Goal: Task Accomplishment & Management: Manage account settings

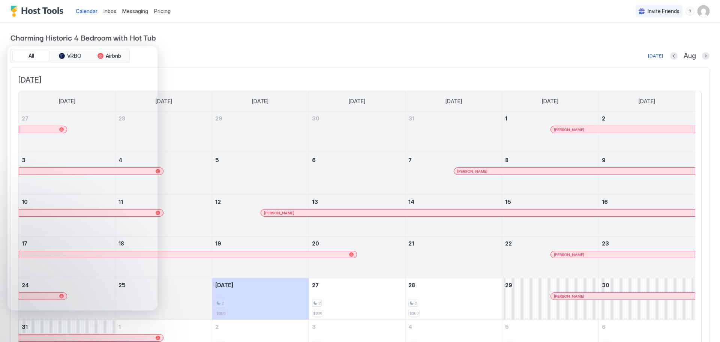
scroll to position [48, 0]
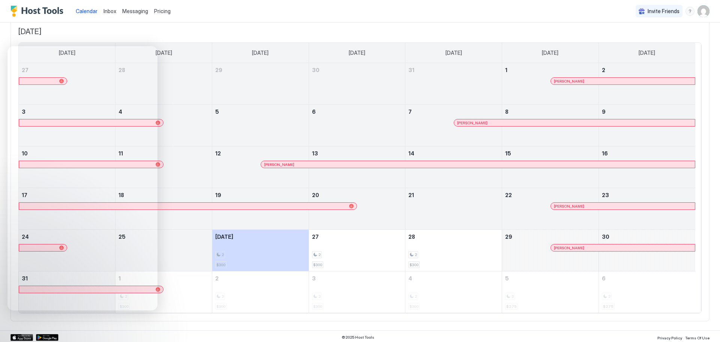
click at [277, 9] on div "Calendar Inbox Messaging Pricing Invite Friends TK" at bounding box center [360, 11] width 720 height 22
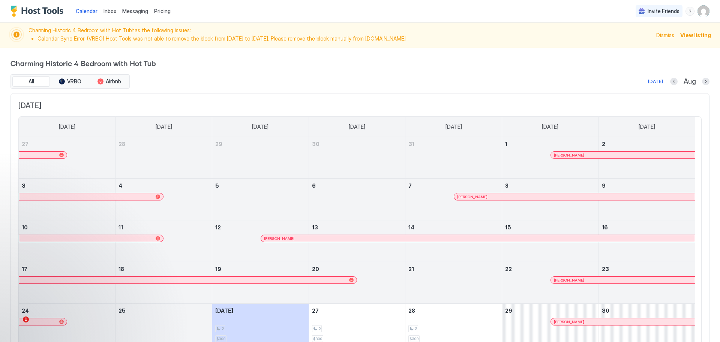
scroll to position [75, 0]
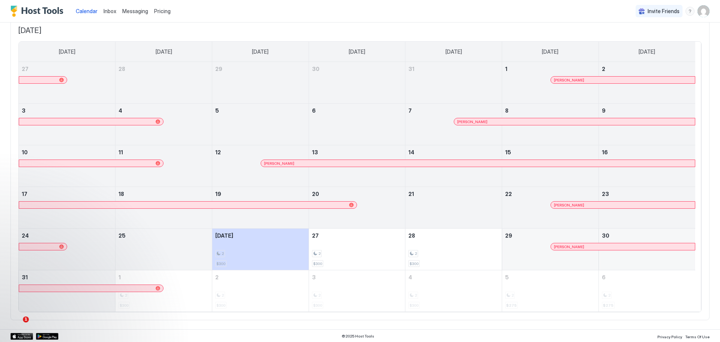
click at [317, 9] on div "Calendar Inbox Messaging Pricing Invite Friends TK" at bounding box center [360, 11] width 720 height 22
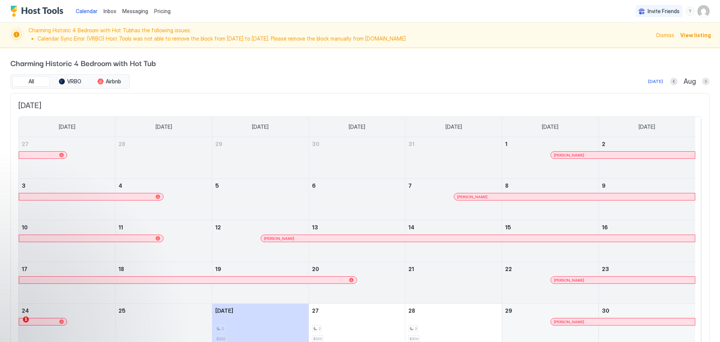
click at [48, 109] on span "[DATE]" at bounding box center [359, 105] width 683 height 9
click at [702, 81] on button "Next month" at bounding box center [705, 81] width 7 height 7
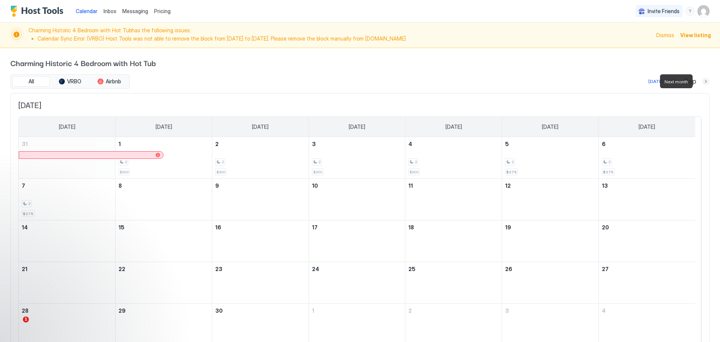
click at [702, 81] on button "Next month" at bounding box center [705, 81] width 7 height 7
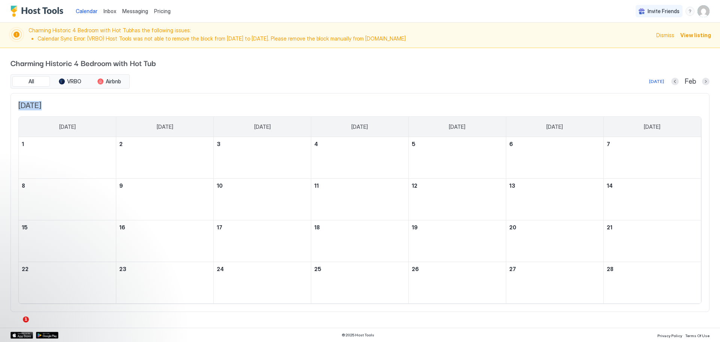
click at [701, 81] on div "Feb" at bounding box center [690, 81] width 38 height 9
click at [706, 81] on button "Next month" at bounding box center [705, 81] width 7 height 7
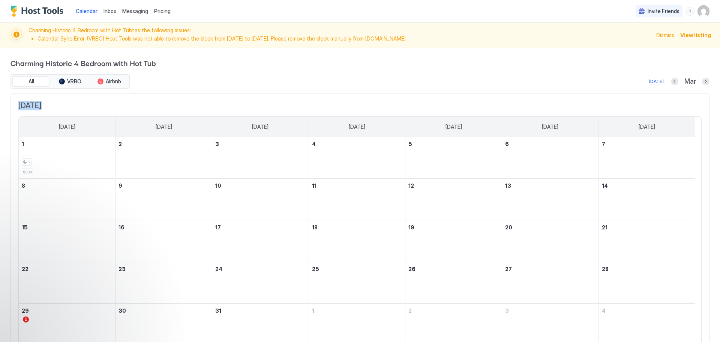
click at [706, 81] on div "Charming Historic 4 Bedroom with Hot Tub All VRBO Airbnb Today Mar March 2026 S…" at bounding box center [360, 205] width 720 height 314
click at [702, 81] on button "Next month" at bounding box center [705, 81] width 7 height 7
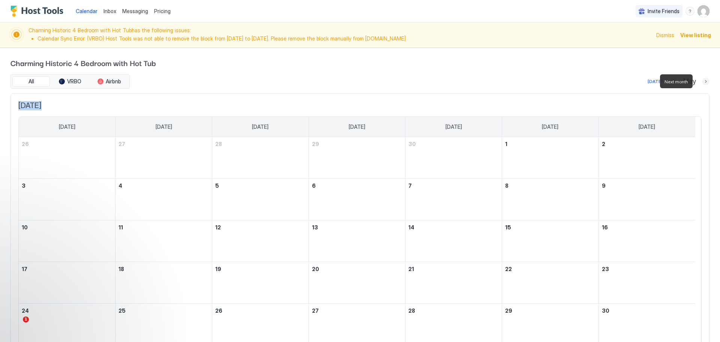
click at [702, 81] on button "Next month" at bounding box center [705, 81] width 7 height 7
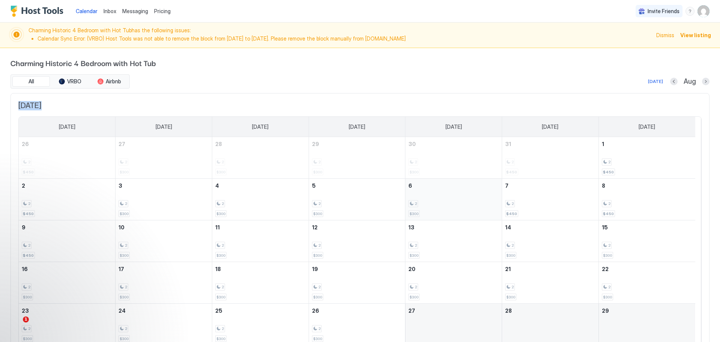
scroll to position [37, 0]
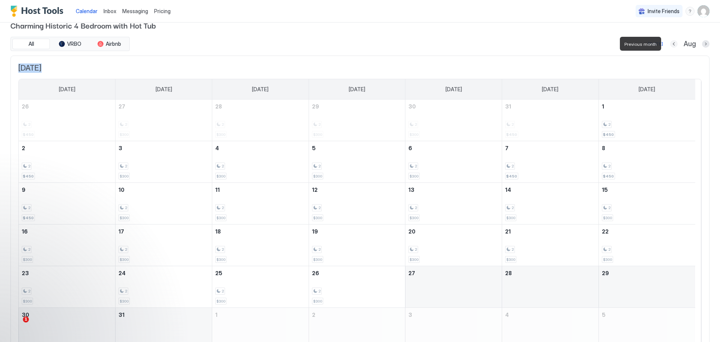
click at [670, 44] on button "Previous month" at bounding box center [673, 43] width 7 height 7
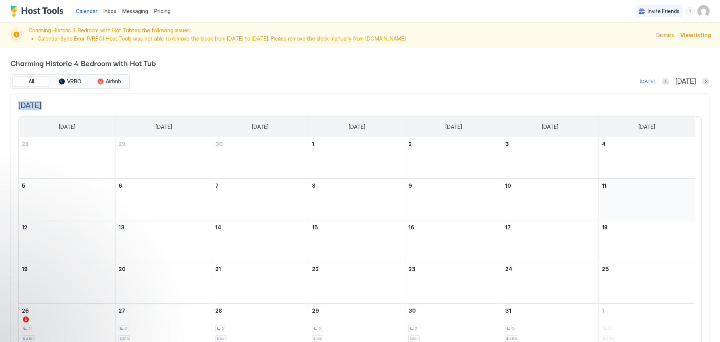
scroll to position [34, 0]
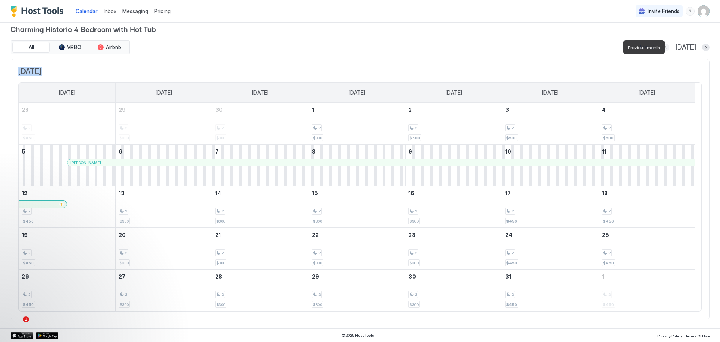
click at [669, 46] on button "Previous month" at bounding box center [665, 46] width 7 height 7
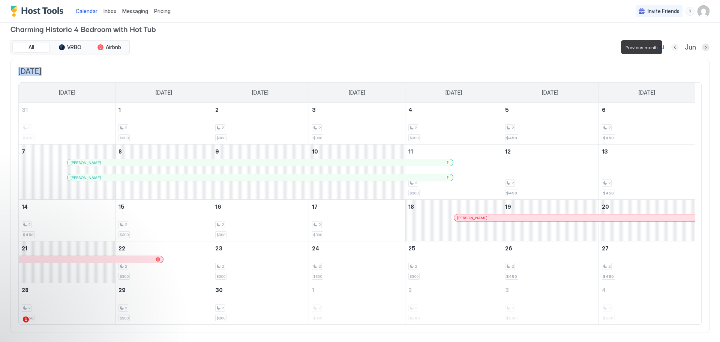
click at [671, 49] on button "Previous month" at bounding box center [674, 46] width 7 height 7
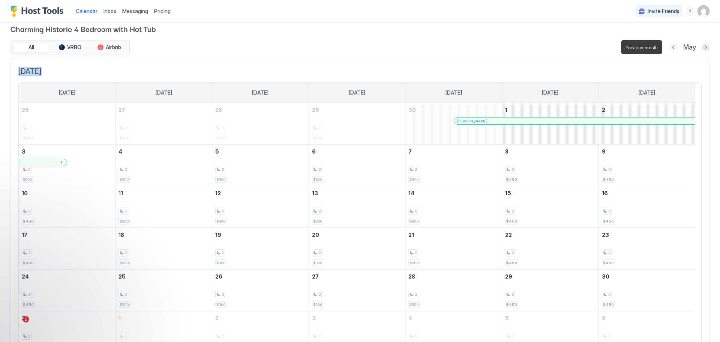
click at [670, 49] on button "Previous month" at bounding box center [673, 46] width 7 height 7
